Goal: Information Seeking & Learning: Learn about a topic

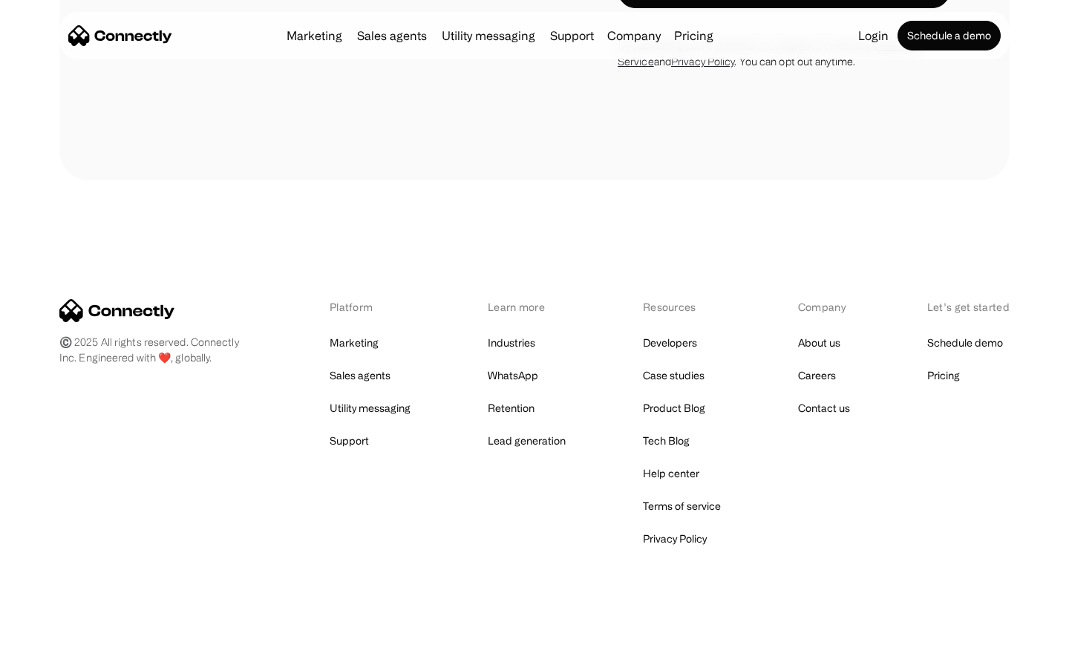
scroll to position [2510, 0]
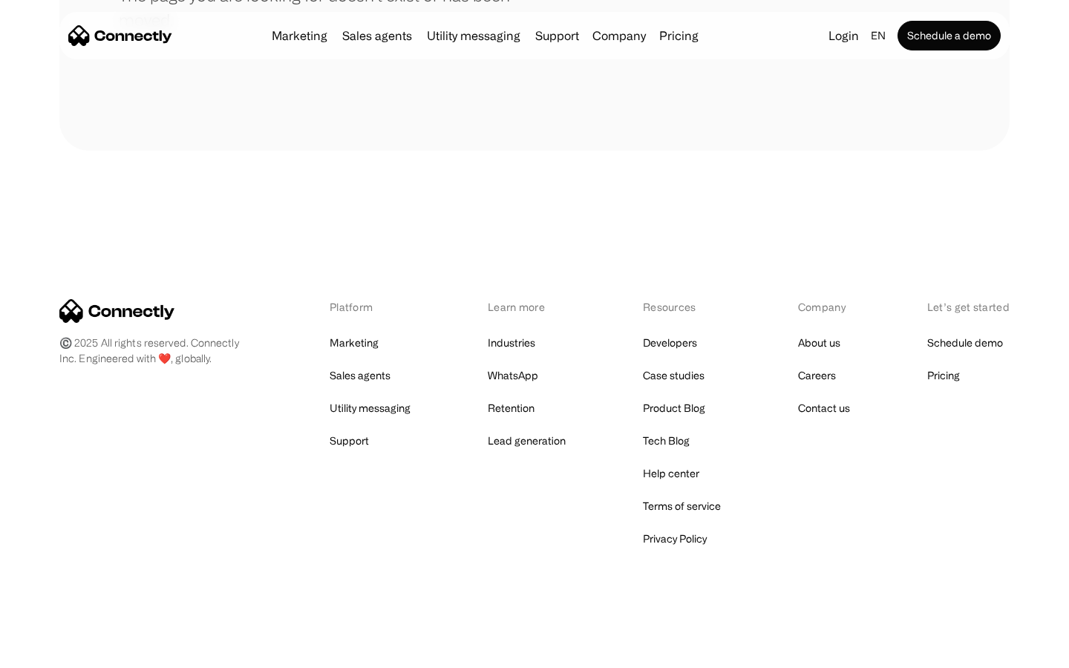
scroll to position [271, 0]
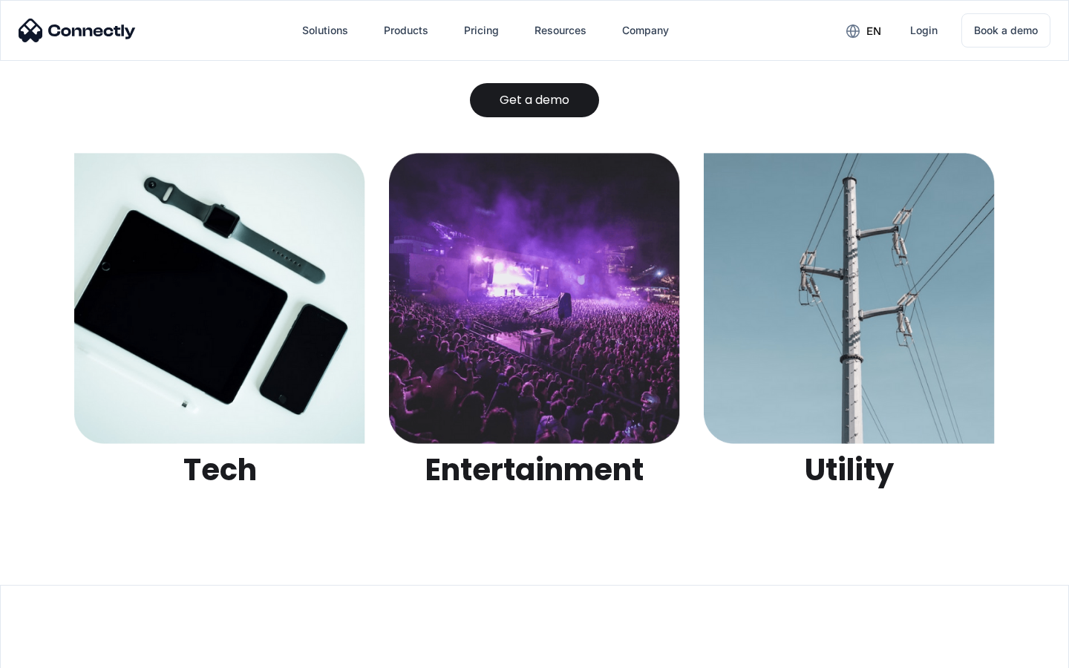
scroll to position [4683, 0]
